Goal: Contribute content

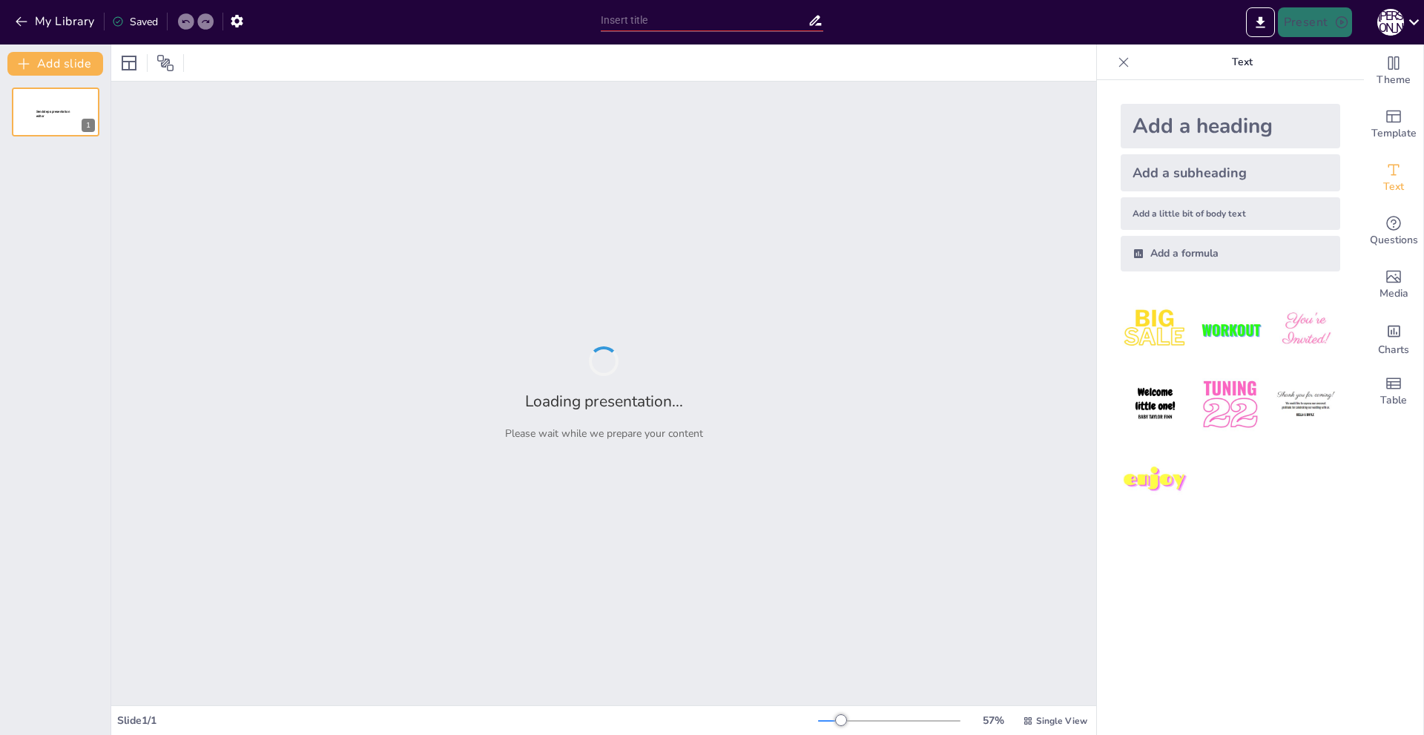
type input "Звукові інновації: як інфра- та ультразвук вдосконалюють технології"
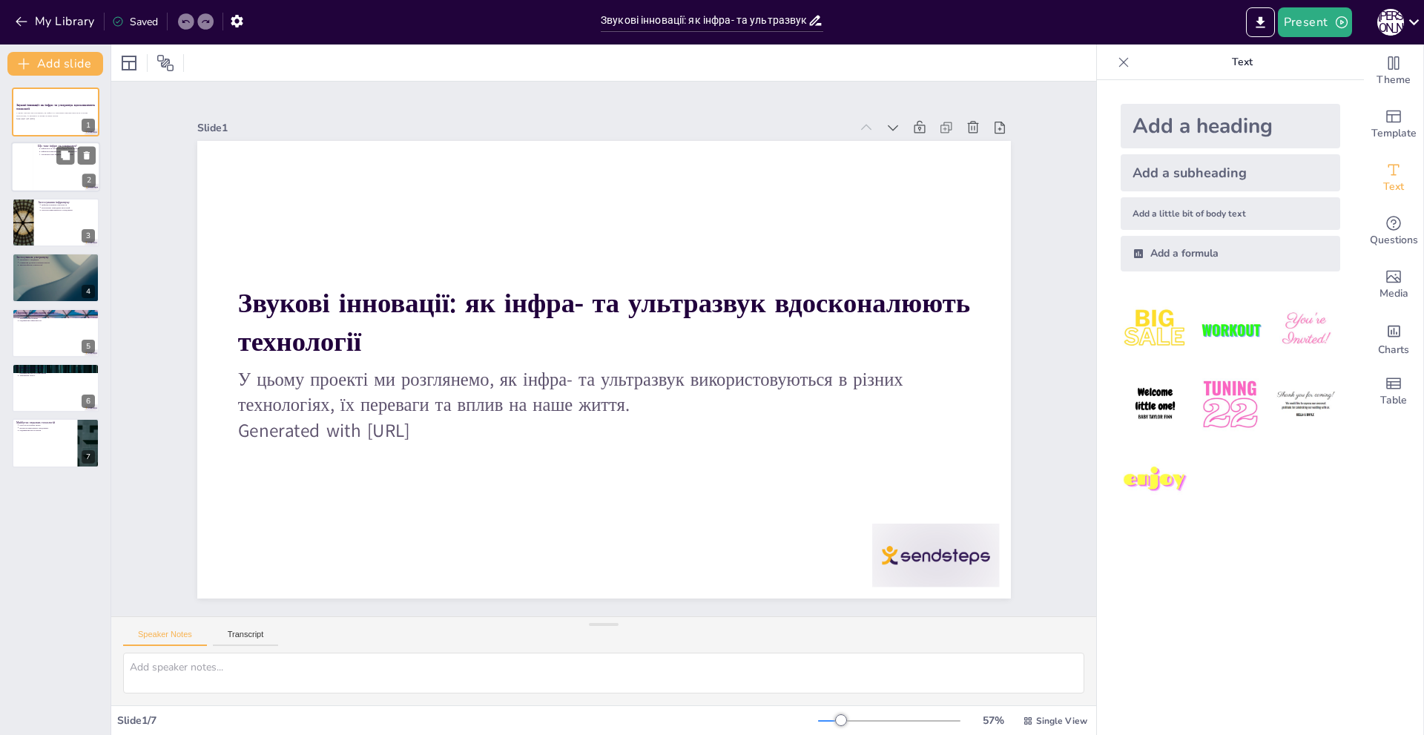
click at [46, 160] on div at bounding box center [55, 167] width 89 height 50
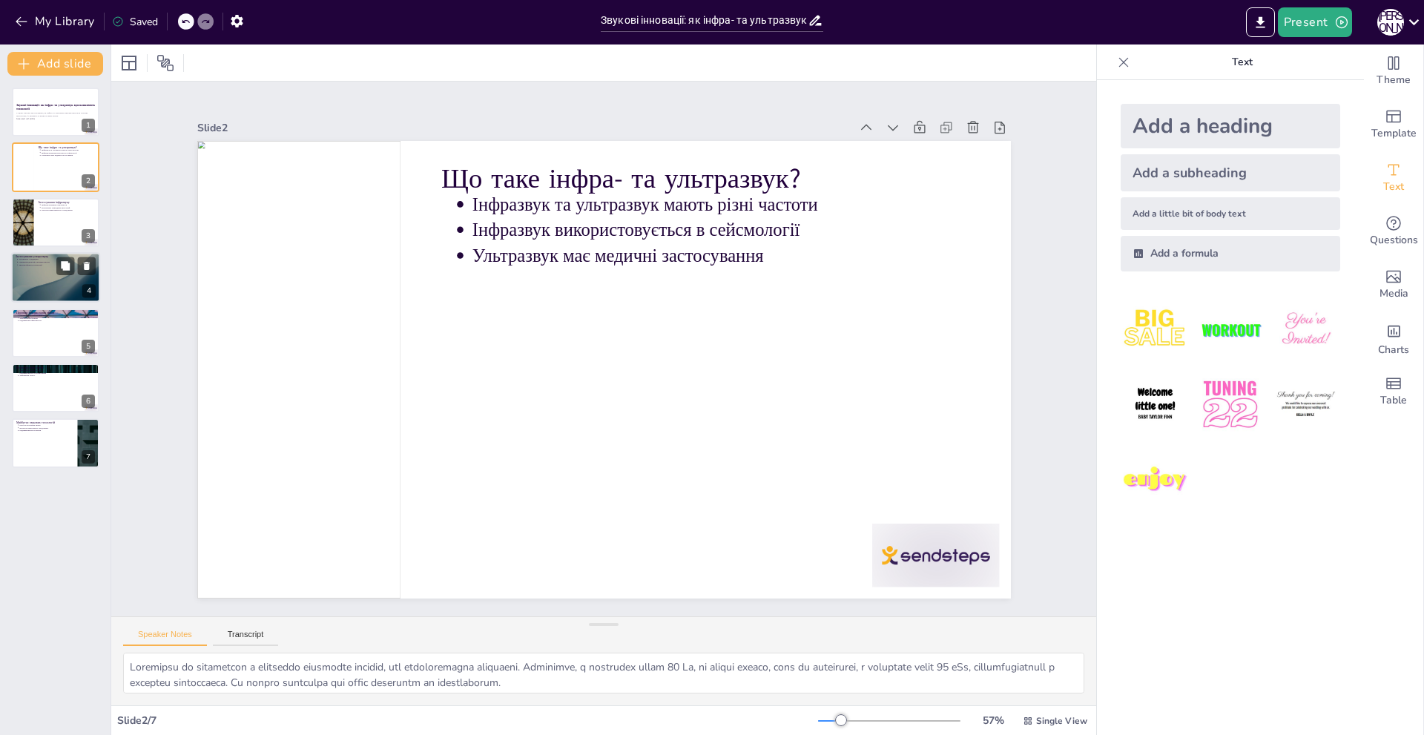
click at [37, 274] on div at bounding box center [55, 277] width 89 height 50
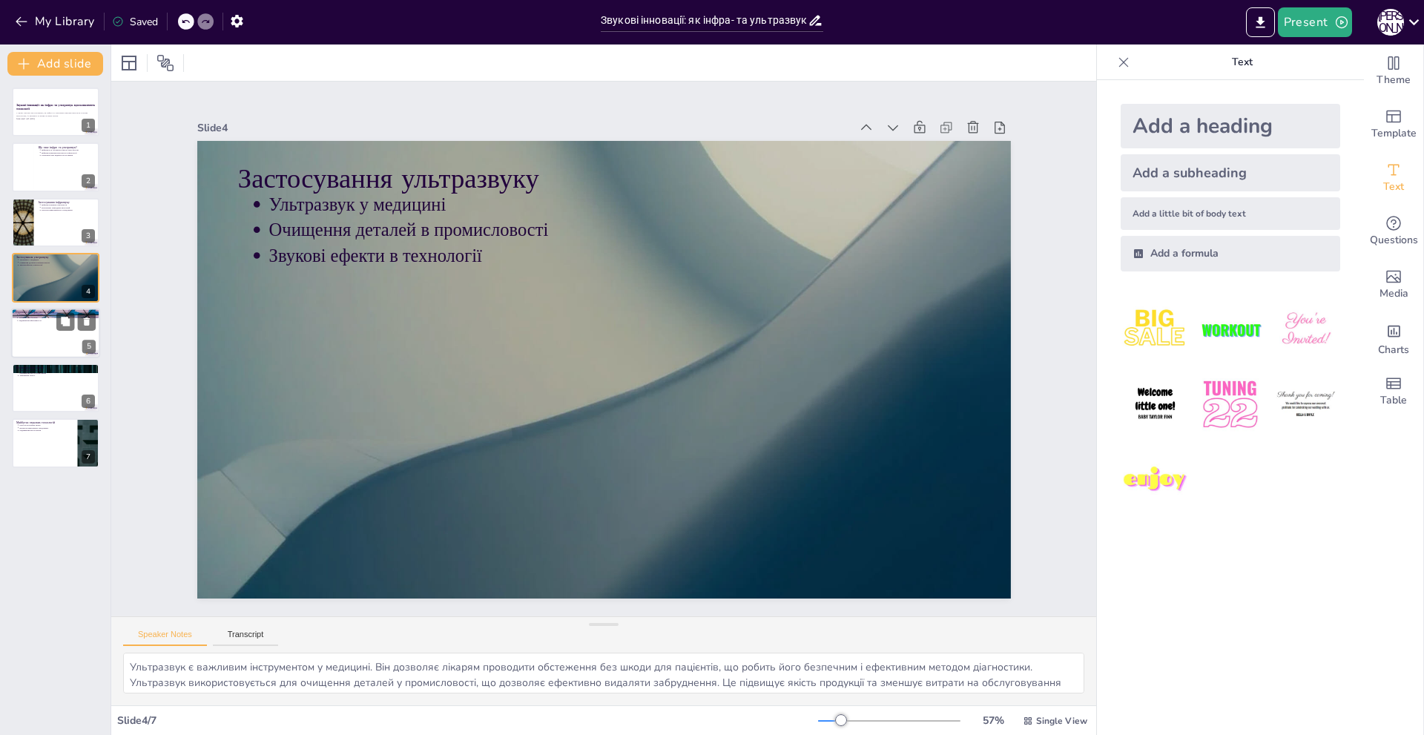
click at [55, 341] on div at bounding box center [55, 333] width 89 height 50
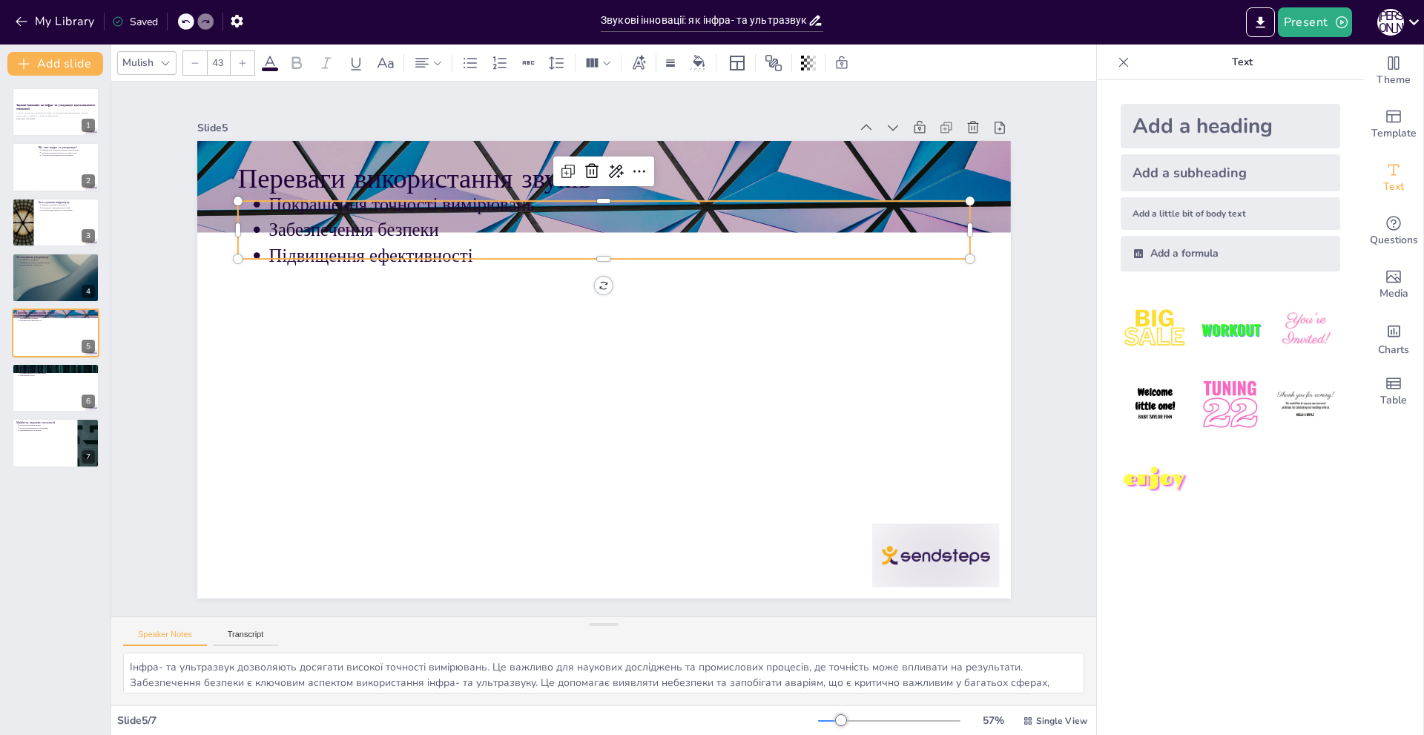
click at [605, 217] on p "Забезпечення безпеки" at bounding box center [655, 240] width 675 height 241
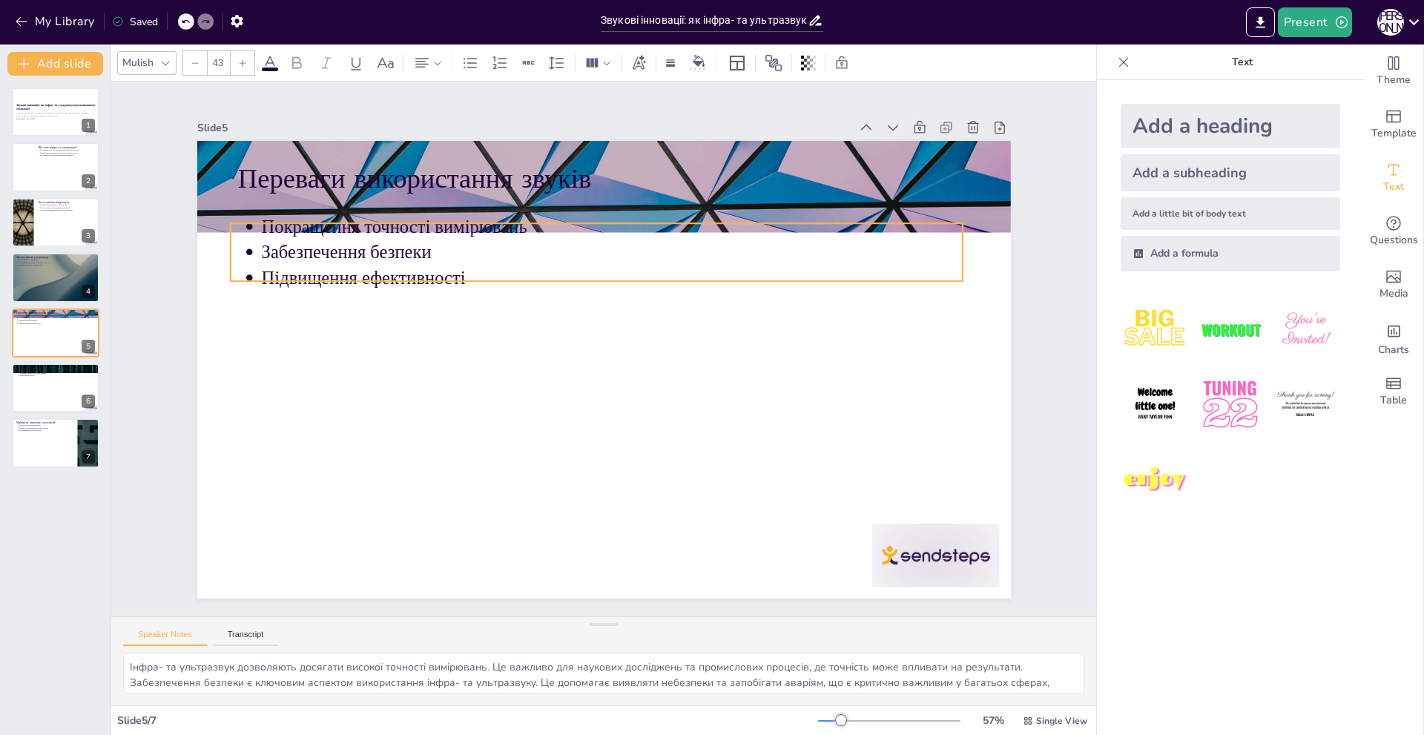
drag, startPoint x: 605, startPoint y: 261, endPoint x: 609, endPoint y: 254, distance: 8.7
click at [609, 254] on p "Забезпечення безпеки" at bounding box center [611, 252] width 701 height 25
click at [55, 381] on div at bounding box center [55, 388] width 89 height 50
type textarea "Звукові технології істотно змінюють наше повсякденне життя. Вони роблять медичн…"
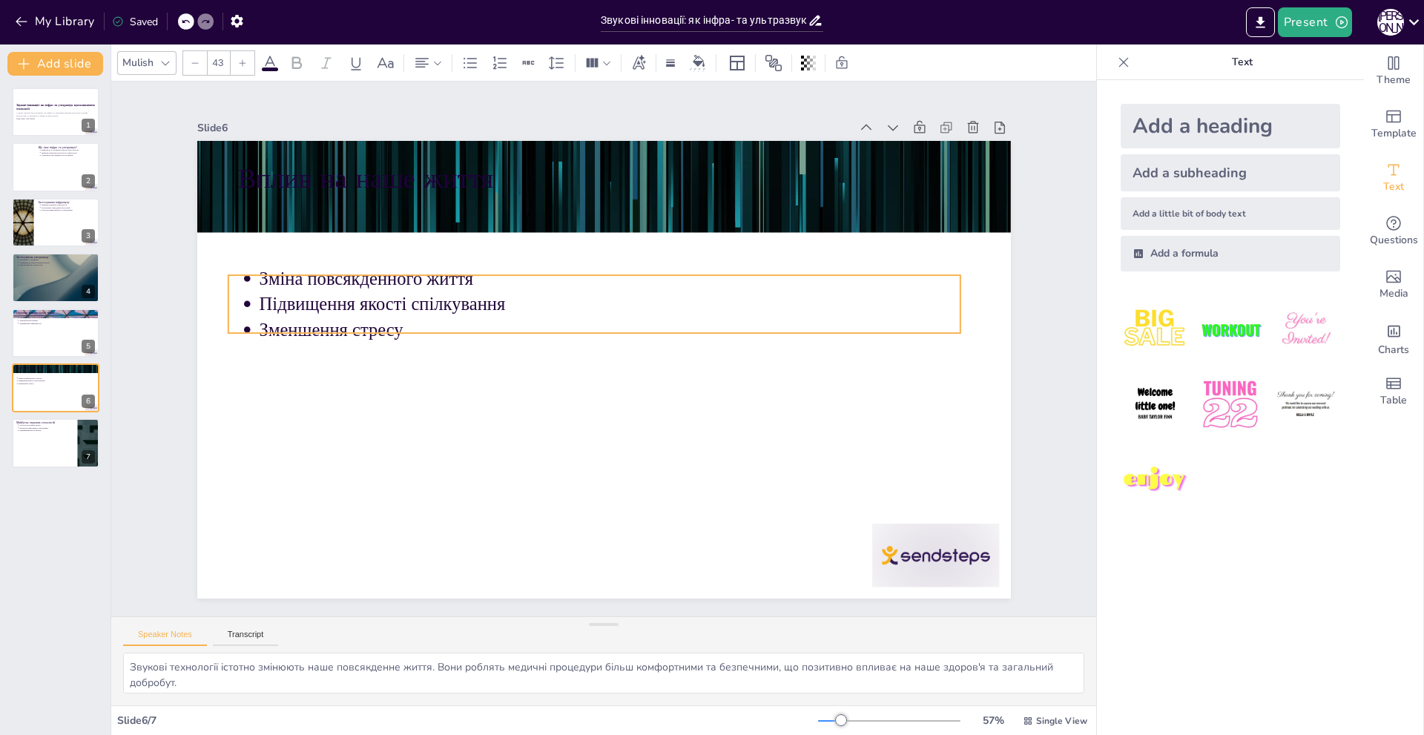
drag, startPoint x: 367, startPoint y: 194, endPoint x: 358, endPoint y: 268, distance: 74.8
click at [358, 268] on p "Зміна повсякденного життя" at bounding box center [623, 281] width 691 height 171
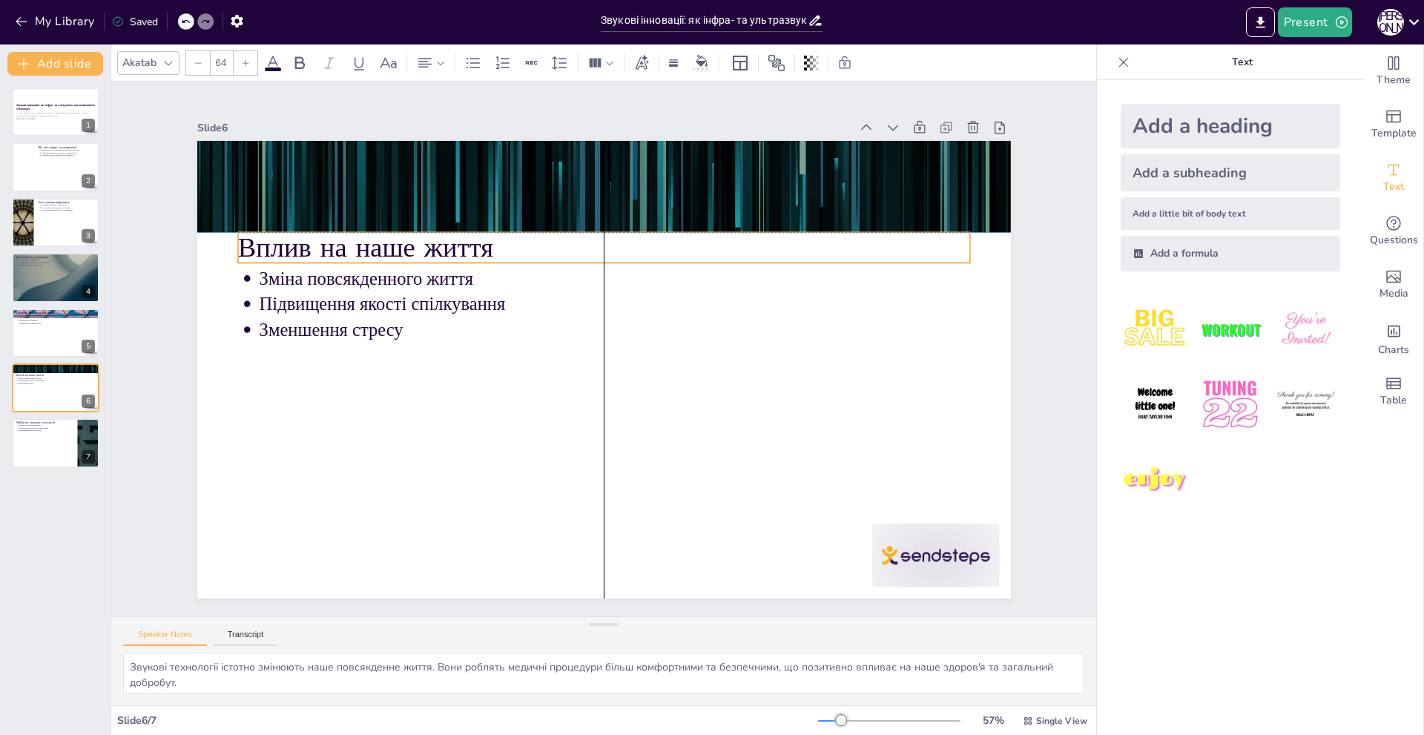
drag, startPoint x: 327, startPoint y: 180, endPoint x: 326, endPoint y: 248, distance: 67.5
click at [326, 248] on p "Вплив на наше життя" at bounding box center [645, 257] width 685 height 332
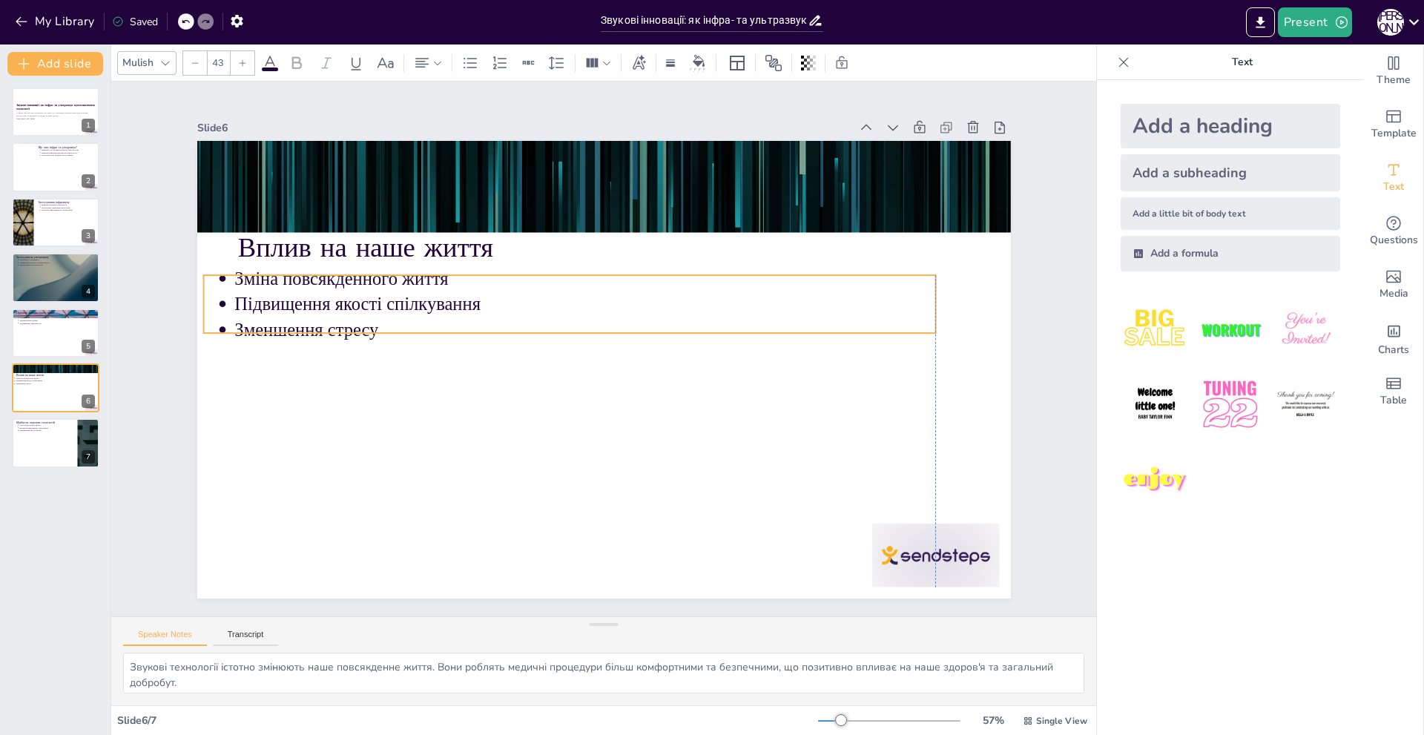
drag, startPoint x: 338, startPoint y: 289, endPoint x: 314, endPoint y: 289, distance: 23.7
click at [314, 289] on p "Підвищення якості спілкування" at bounding box center [604, 300] width 651 height 309
type input "64"
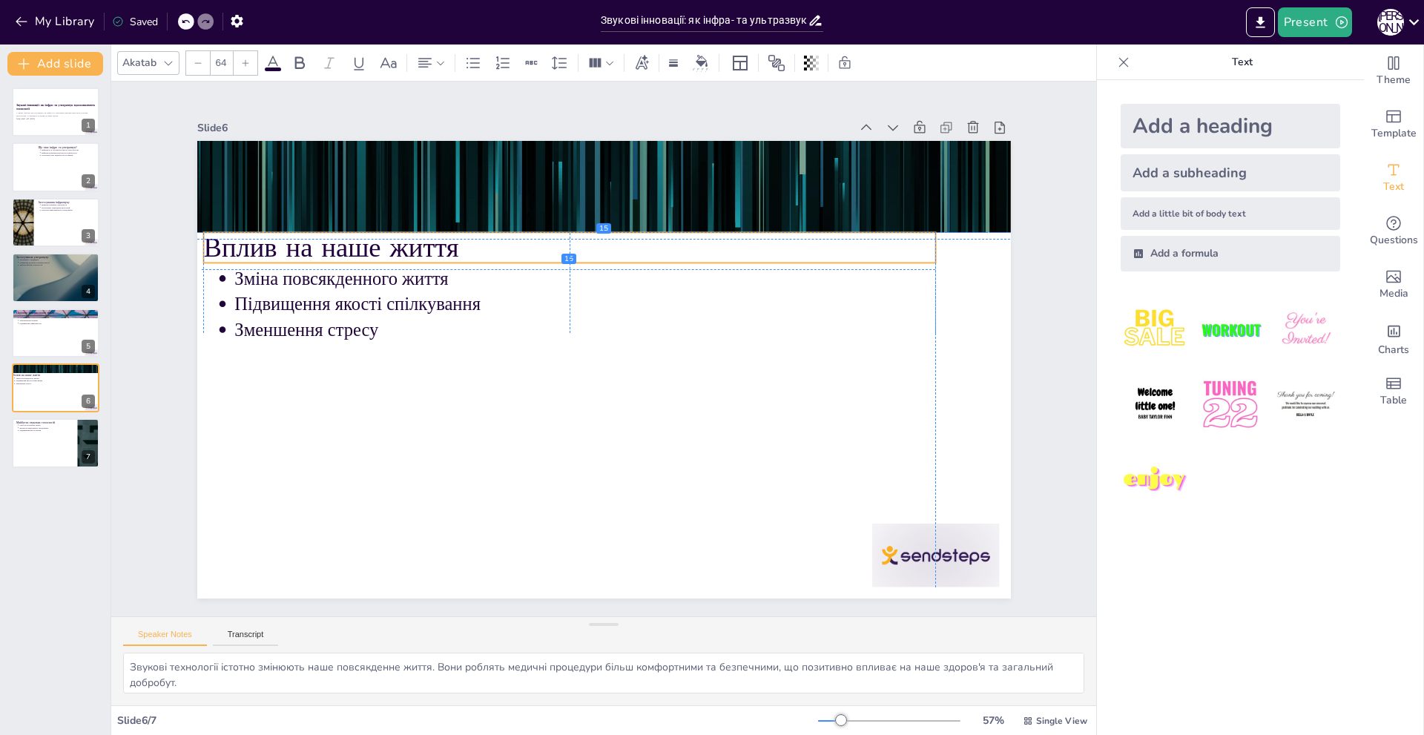
drag, startPoint x: 329, startPoint y: 249, endPoint x: 293, endPoint y: 249, distance: 35.6
click at [293, 249] on p "Вплив на наше життя" at bounding box center [603, 242] width 709 height 263
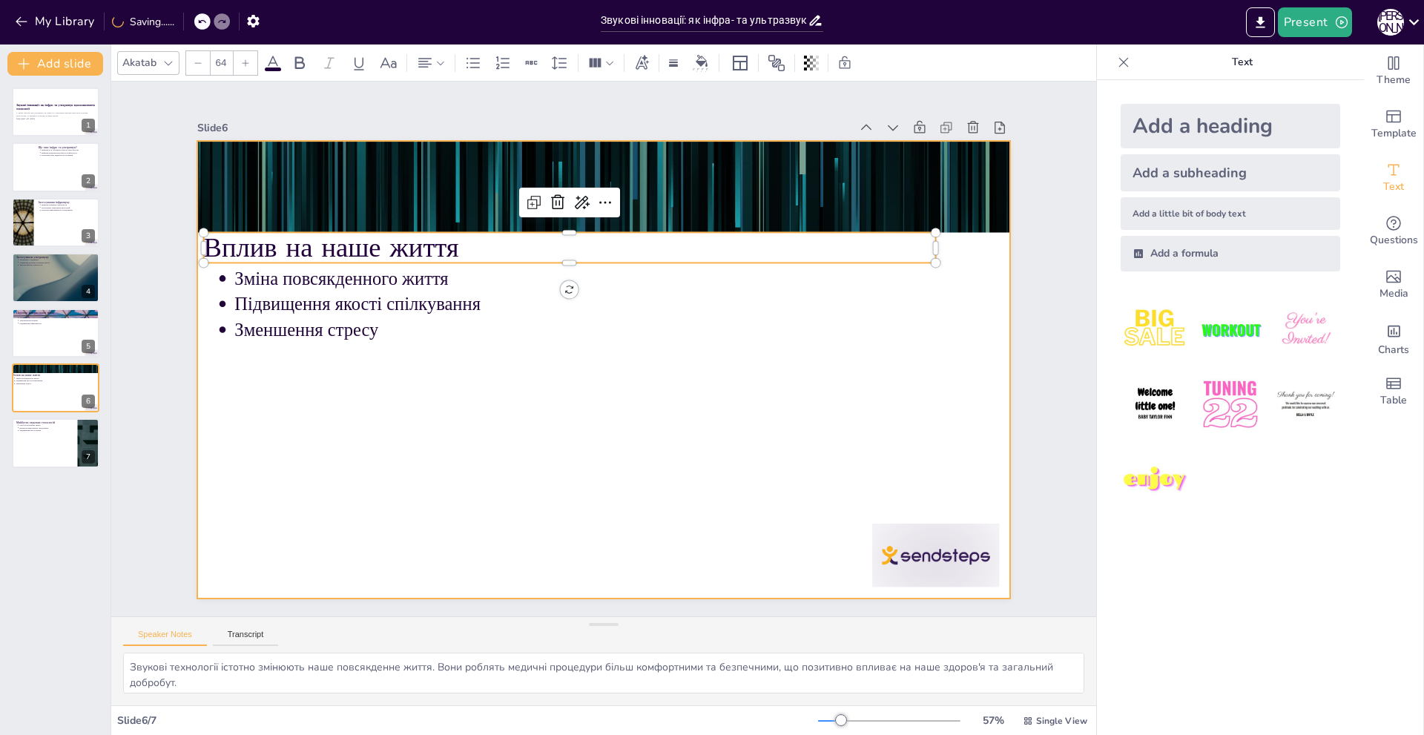
click at [492, 471] on div at bounding box center [601, 369] width 857 height 540
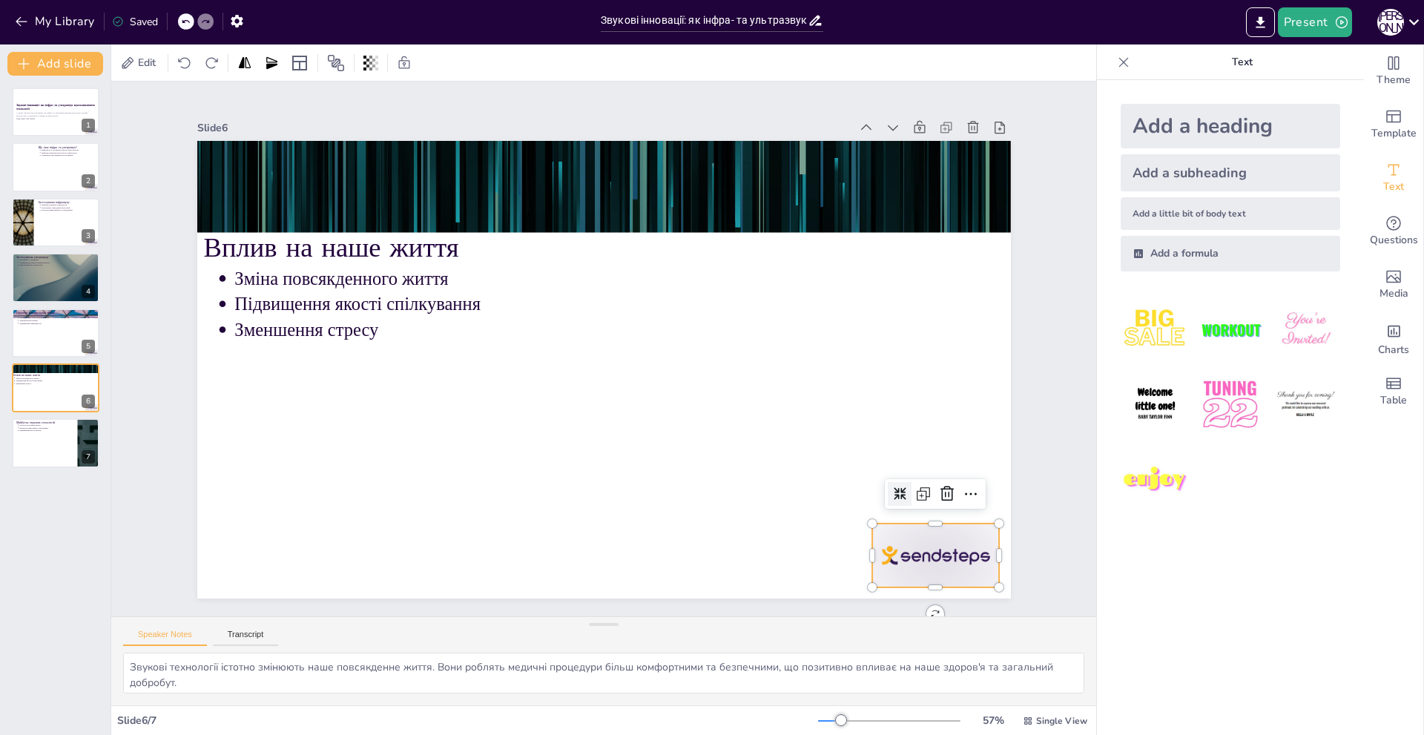
click at [739, 665] on div at bounding box center [673, 733] width 132 height 137
click at [64, 441] on div at bounding box center [55, 443] width 89 height 50
type textarea "Loremips dolorsit ametconsec adipis elitse doeiu temporincid. Utlaboree d mag a…"
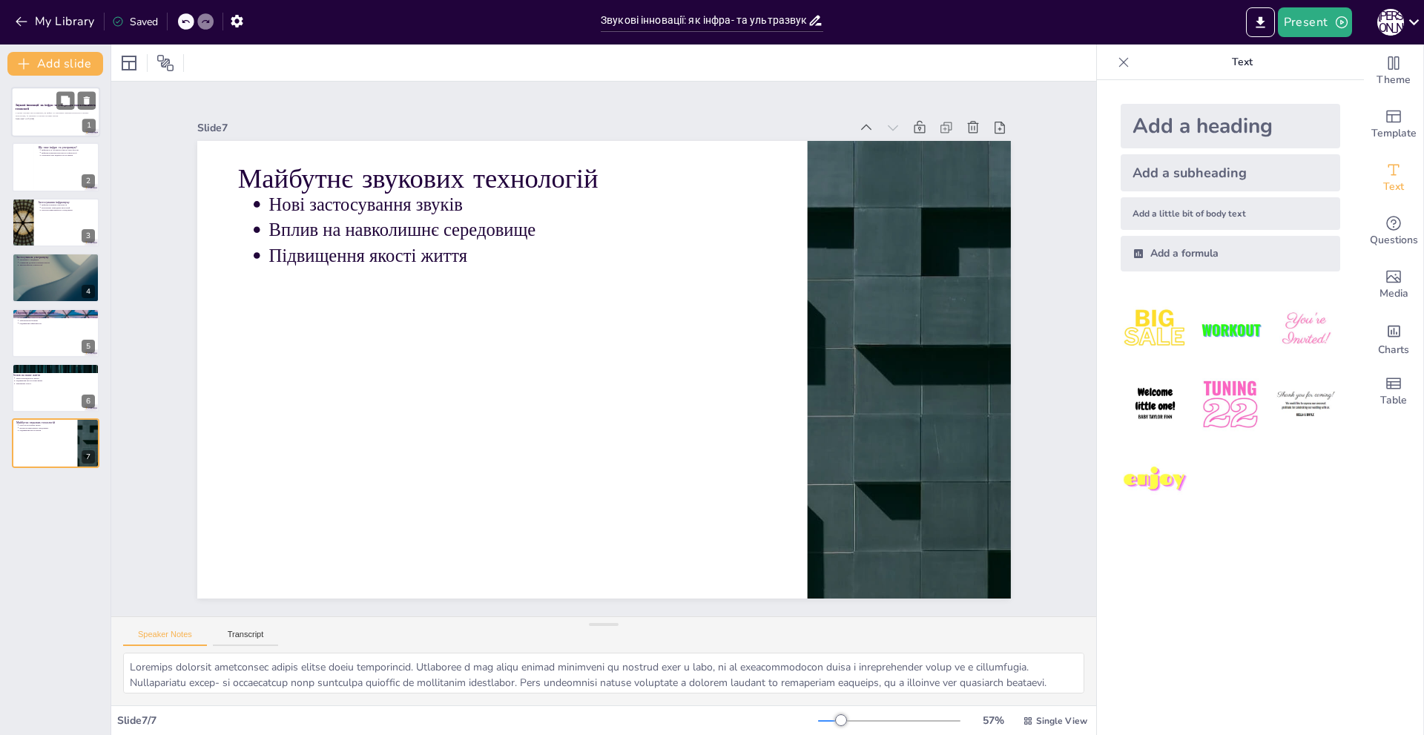
click at [62, 118] on p "Generated with [URL]" at bounding box center [56, 118] width 80 height 3
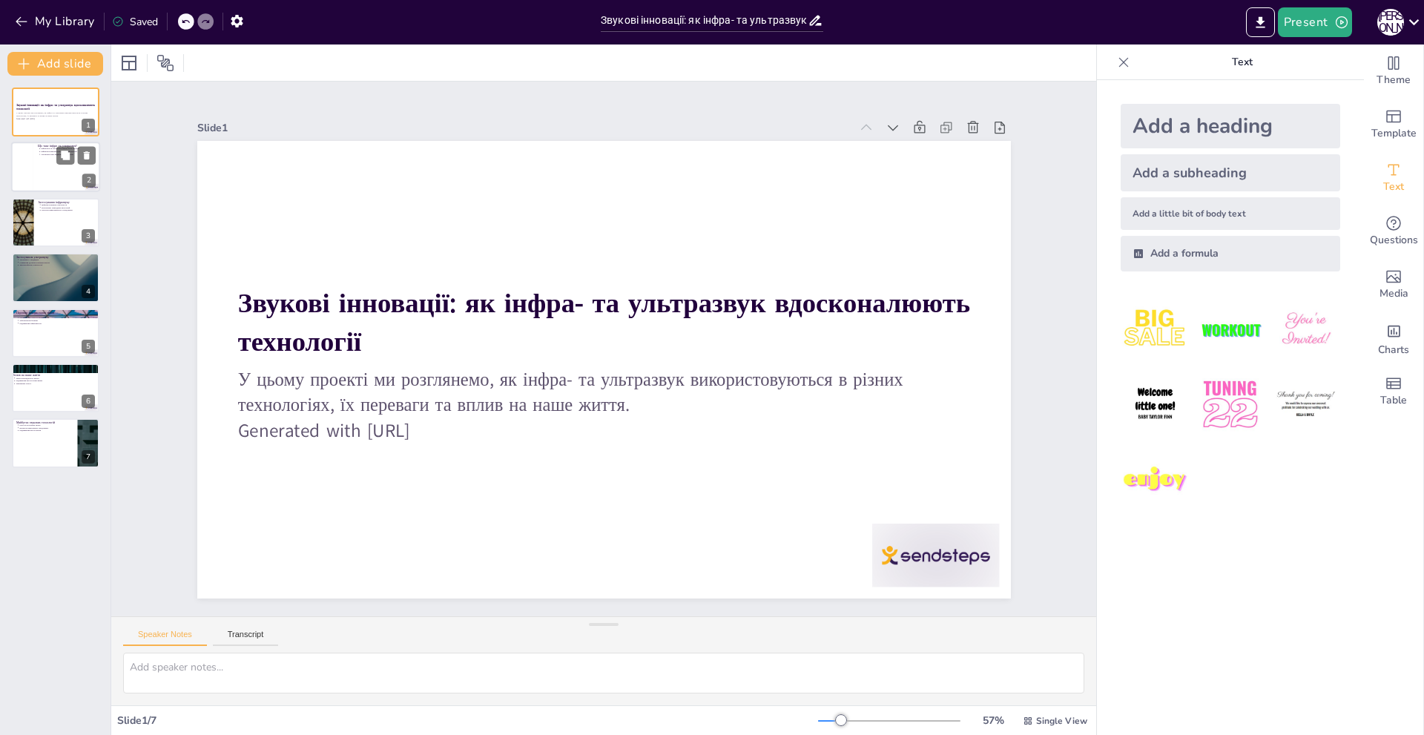
click at [23, 157] on div at bounding box center [22, 167] width 22 height 50
type textarea "Loremipsu do sitametcon a elitseddo eiusmodte incidid, utl etdoloremagna aliqua…"
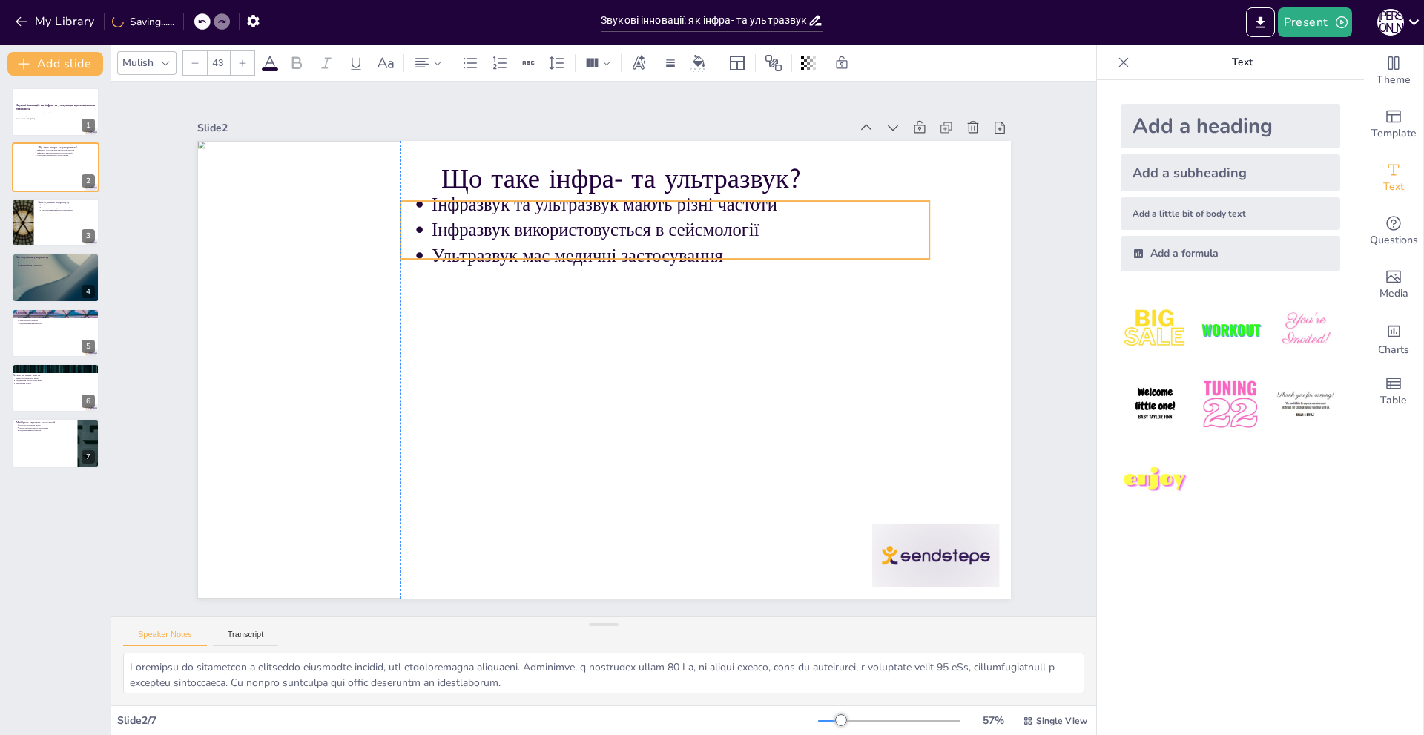
drag, startPoint x: 596, startPoint y: 216, endPoint x: 551, endPoint y: 216, distance: 44.5
click at [551, 216] on p "Інфразвук використовується в сейсмології" at bounding box center [729, 284] width 444 height 271
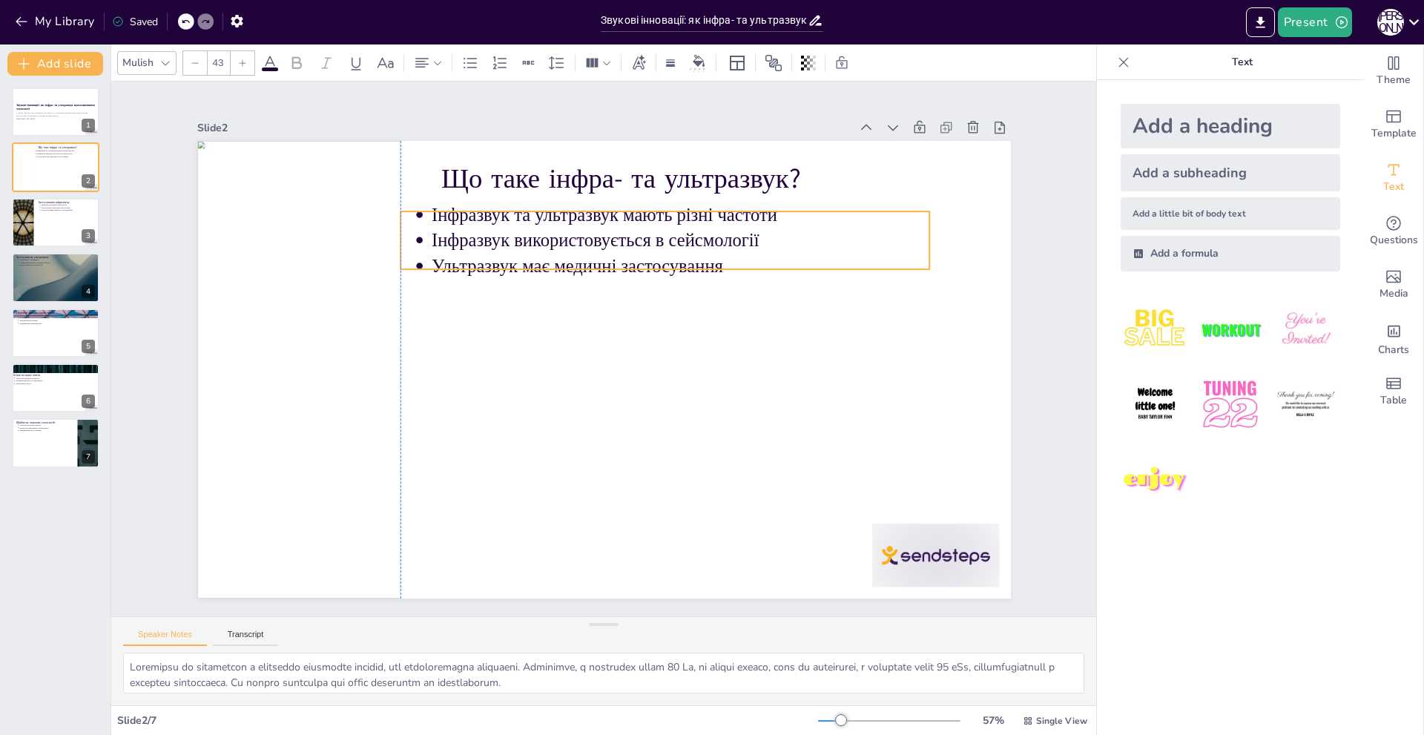
drag, startPoint x: 586, startPoint y: 226, endPoint x: 583, endPoint y: 241, distance: 15.1
click at [583, 240] on p "Інфразвук використовується в сейсмології" at bounding box center [724, 293] width 444 height 271
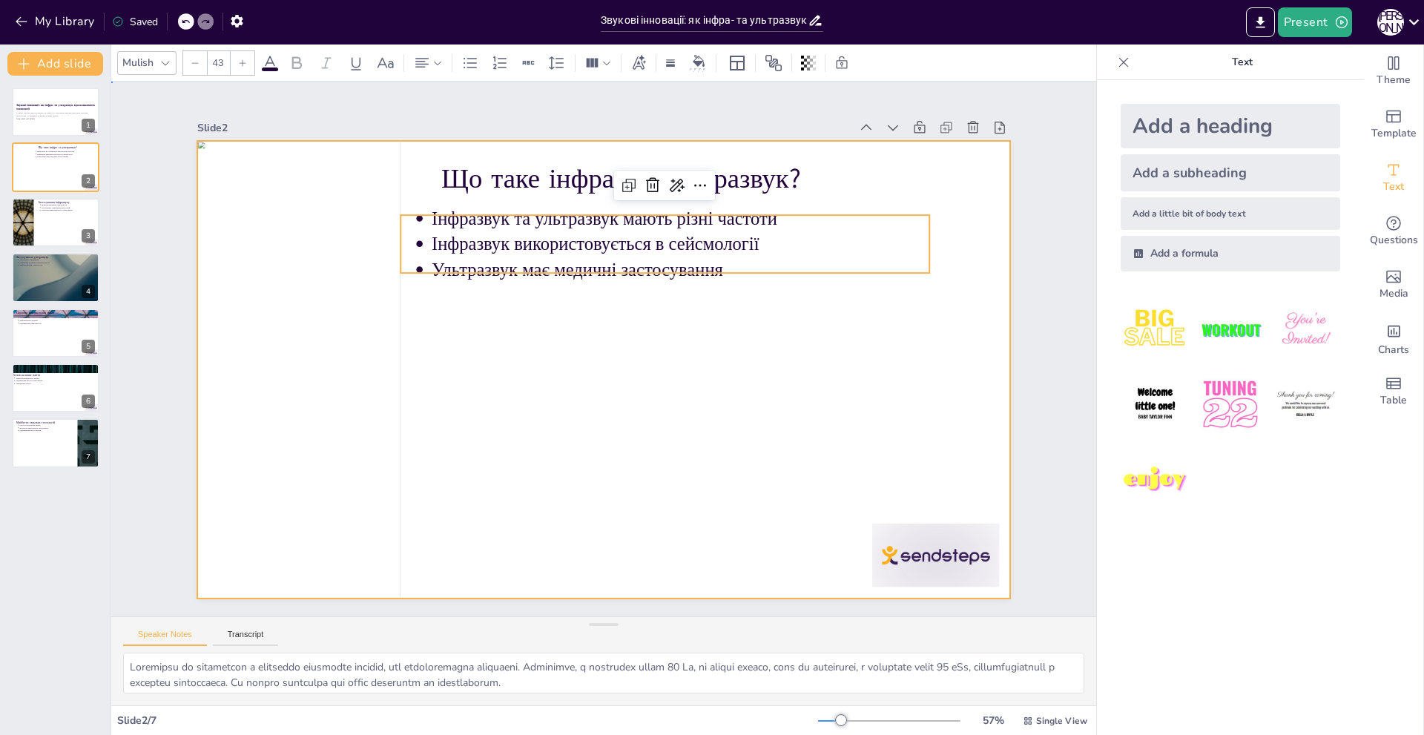
click at [596, 361] on div at bounding box center [583, 344] width 617 height 891
